Goal: Information Seeking & Learning: Learn about a topic

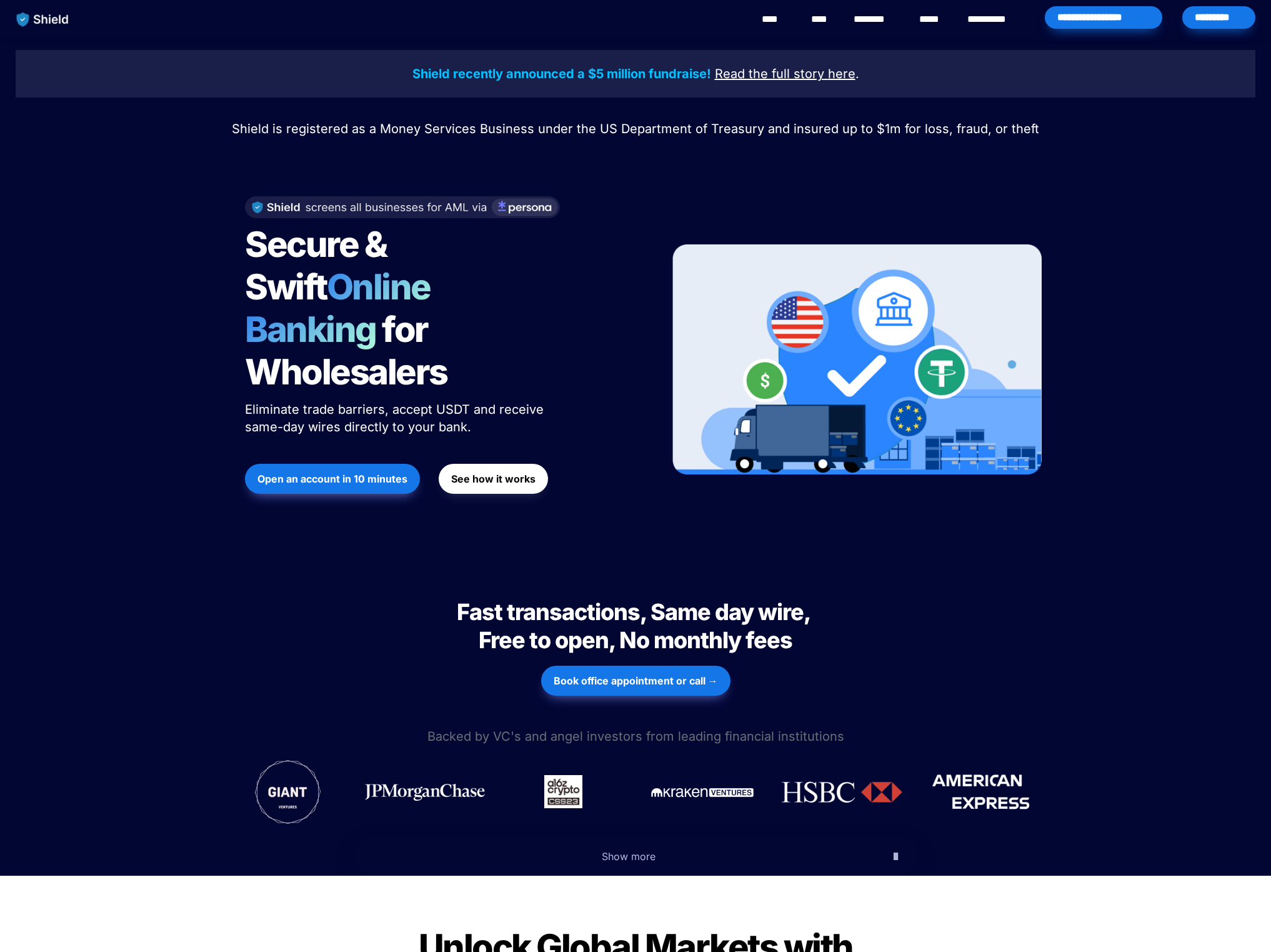
click at [339, 473] on strong "Open an account in 10 minutes" at bounding box center [332, 478] width 150 height 12
click at [853, 48] on div "Shield recently announced a $5 million fundraise! Read the full story here . Sh…" at bounding box center [635, 299] width 1271 height 523
click at [869, 21] on link "********" at bounding box center [876, 19] width 45 height 15
click at [473, 473] on strong "See how it works" at bounding box center [493, 478] width 84 height 12
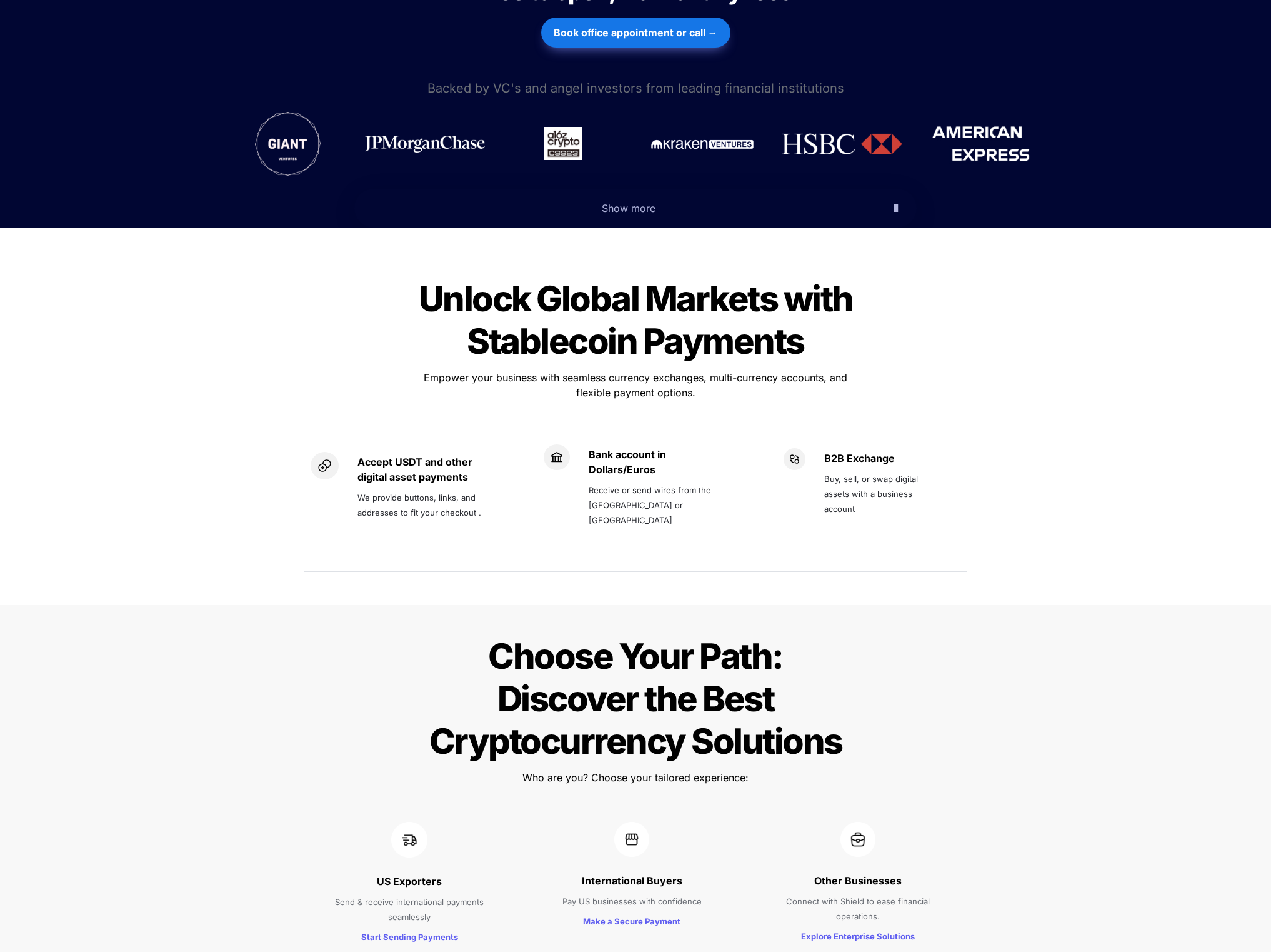
scroll to position [651, 0]
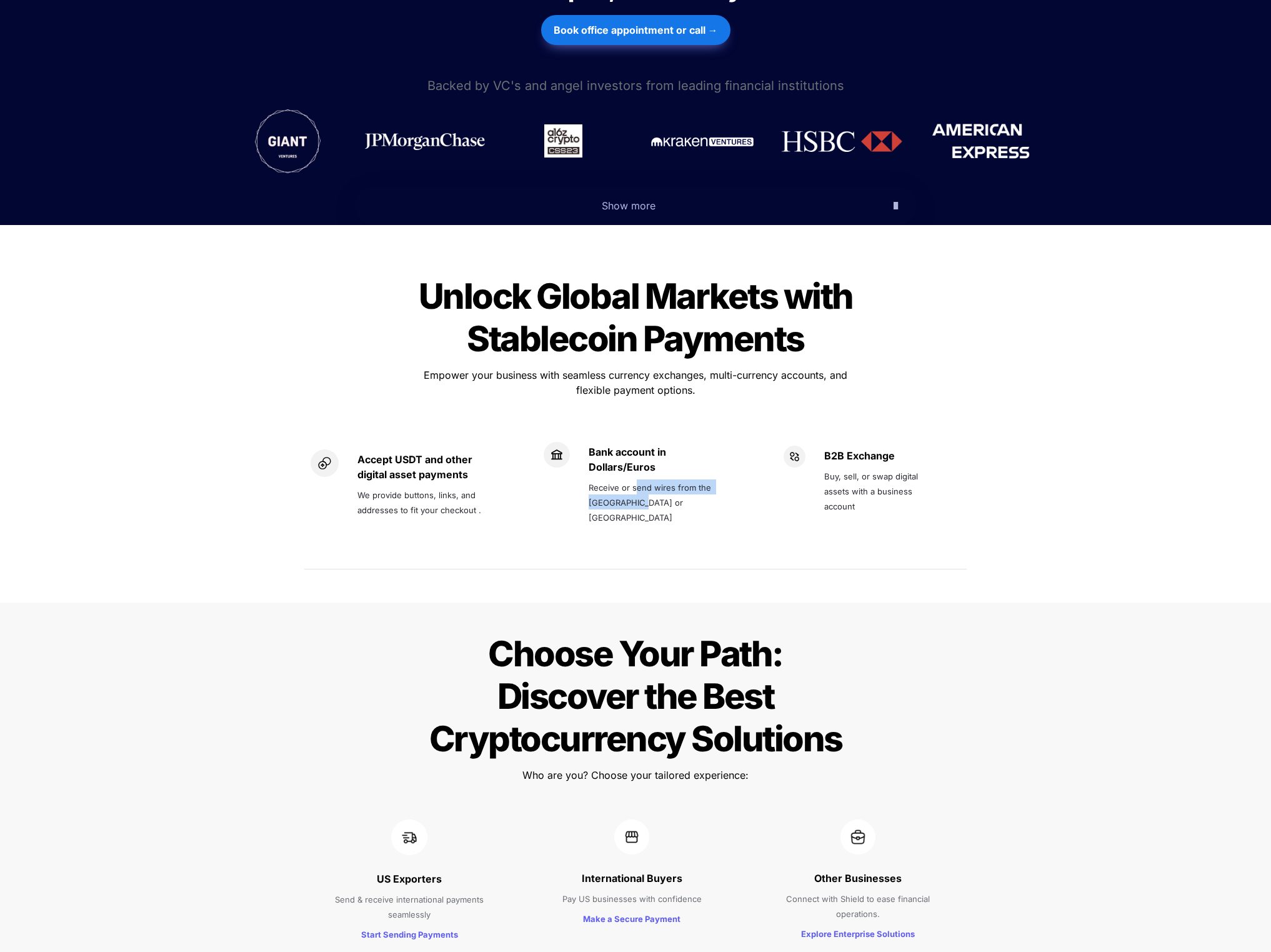
drag, startPoint x: 638, startPoint y: 454, endPoint x: 720, endPoint y: 472, distance: 84.0
click at [720, 477] on p "Receive or send wires from the [GEOGRAPHIC_DATA] or [GEOGRAPHIC_DATA]" at bounding box center [657, 502] width 136 height 50
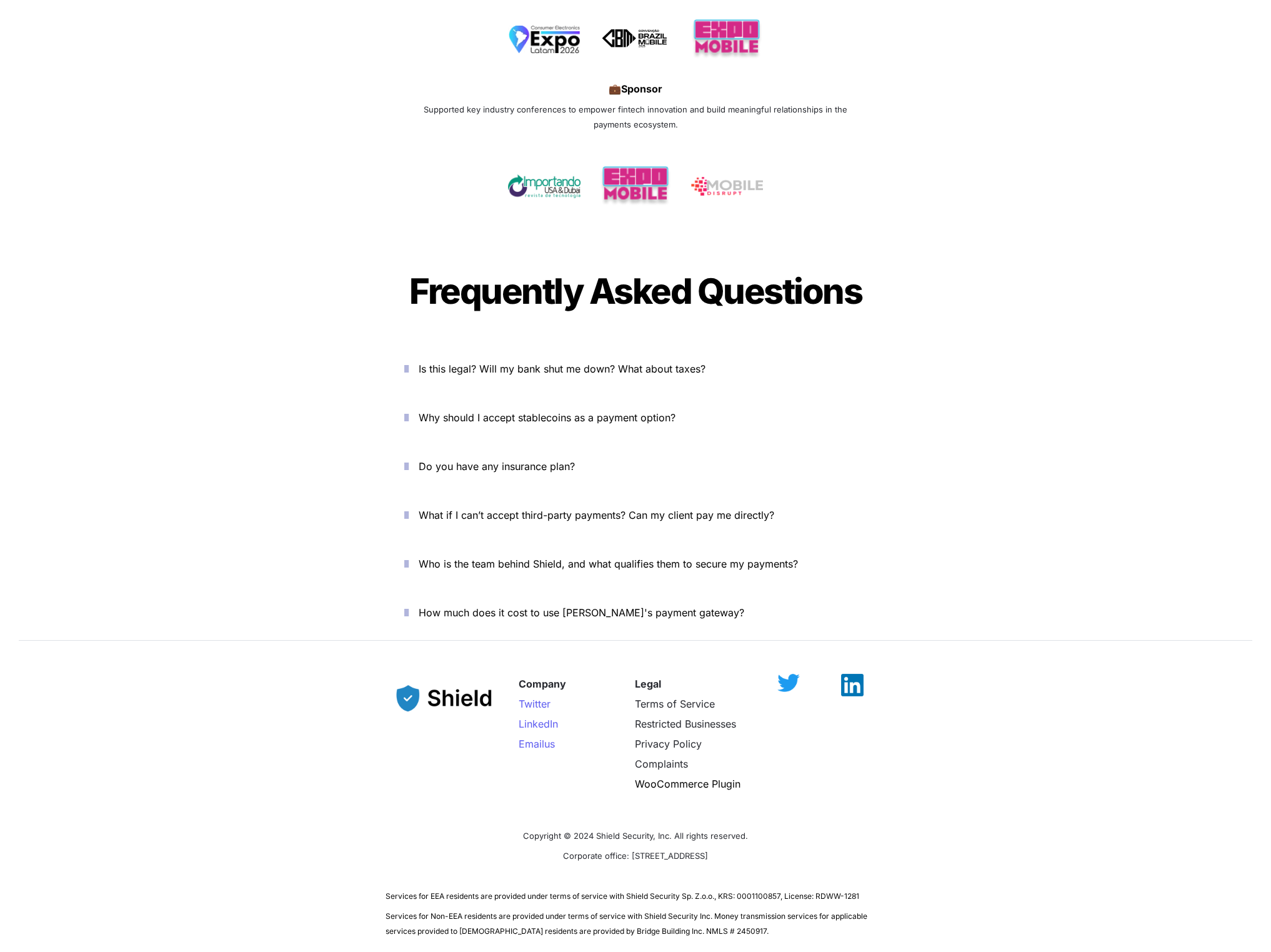
scroll to position [3367, 0]
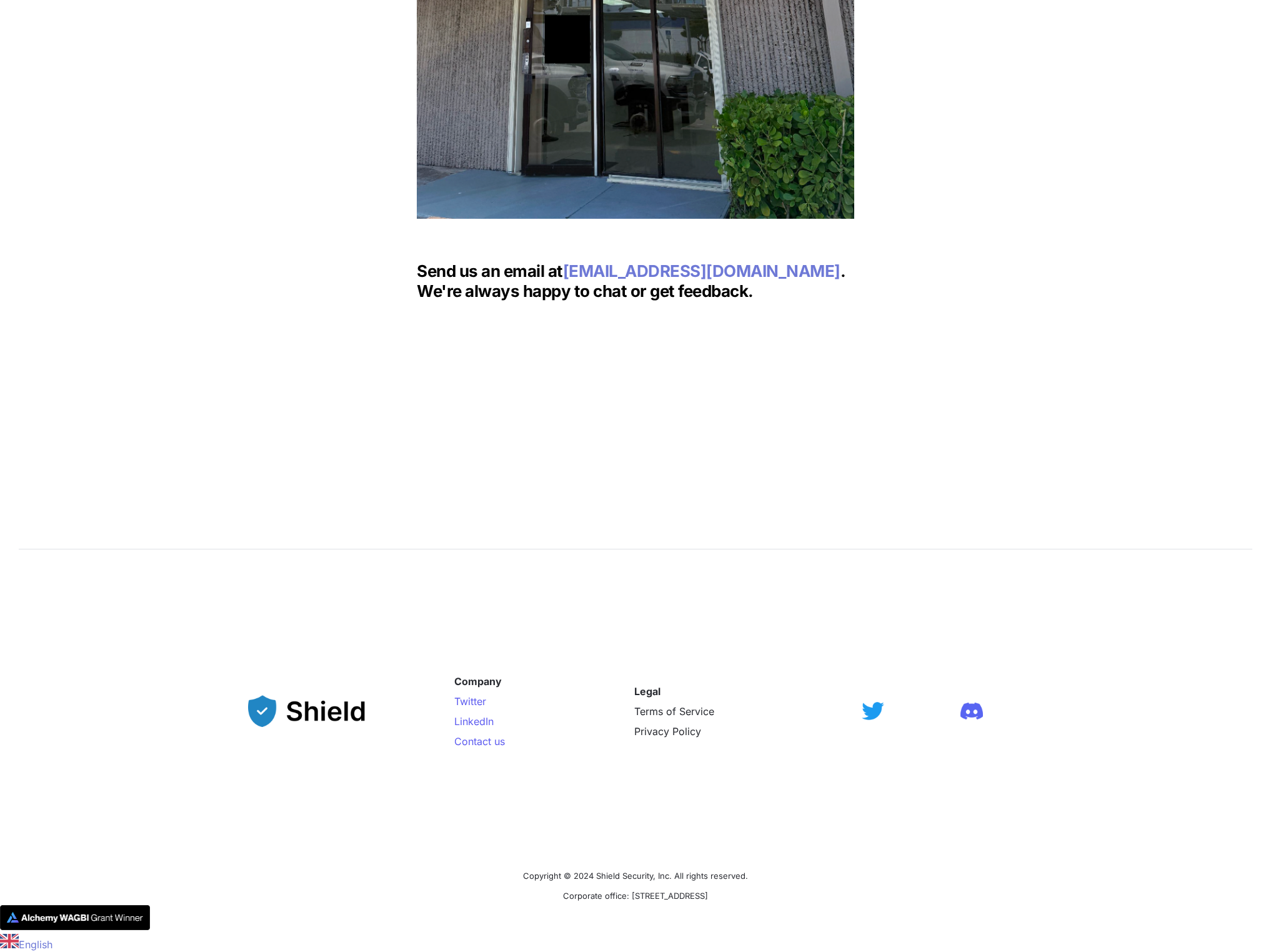
scroll to position [996, 0]
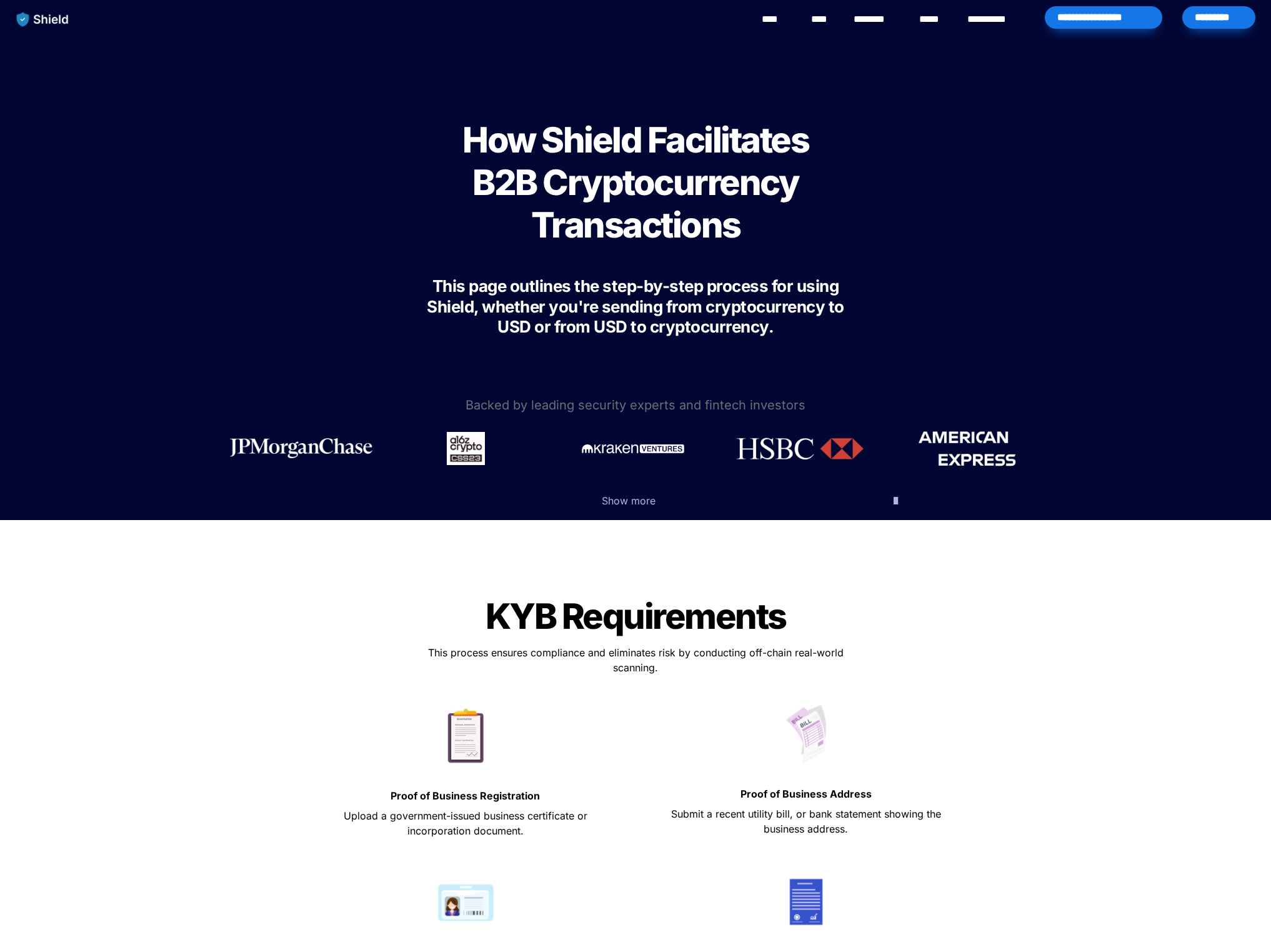
click at [894, 498] on icon "button" at bounding box center [896, 501] width 4 height 15
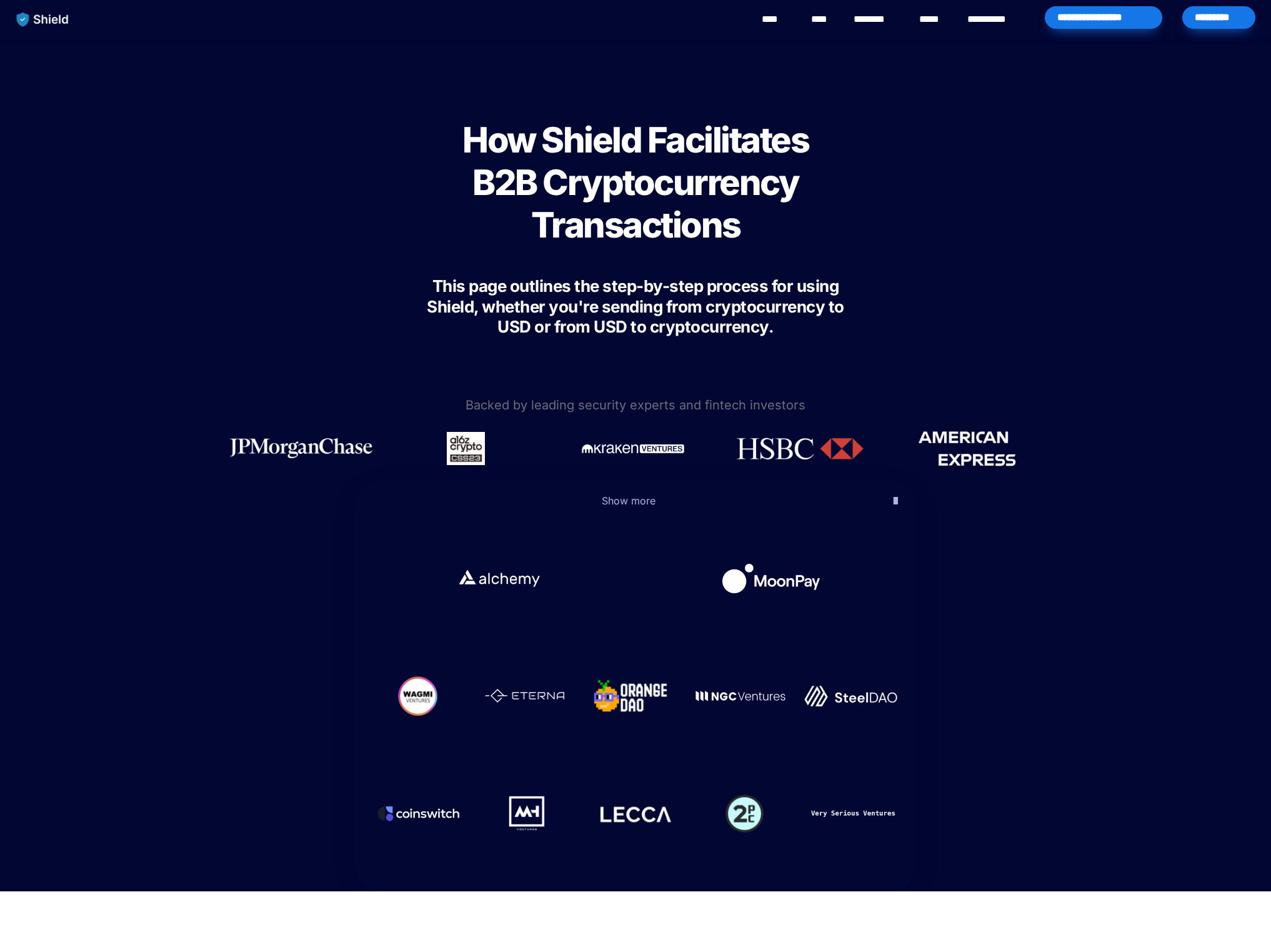
click at [894, 501] on icon "button" at bounding box center [896, 501] width 4 height 15
